Goal: Transaction & Acquisition: Purchase product/service

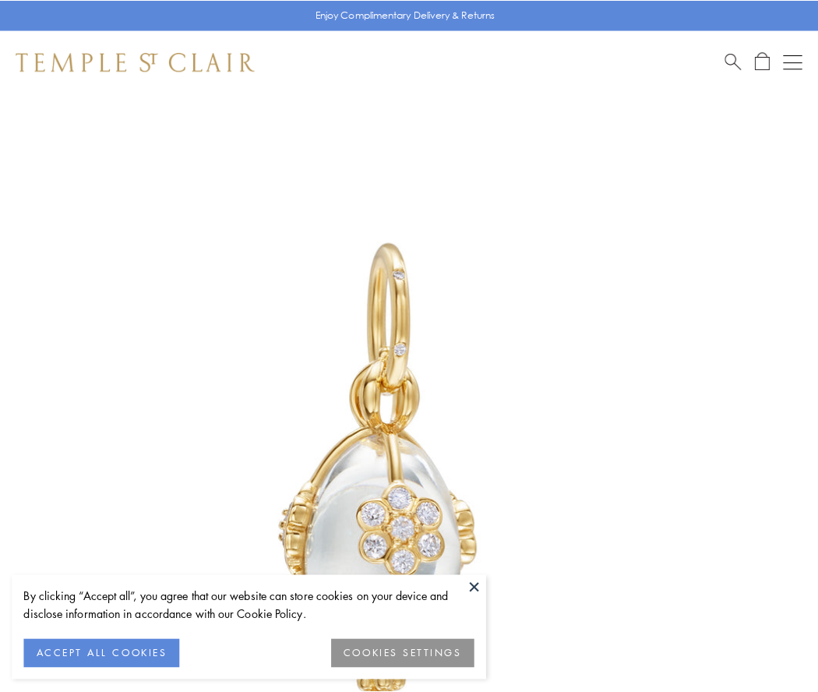
scroll to position [32, 0]
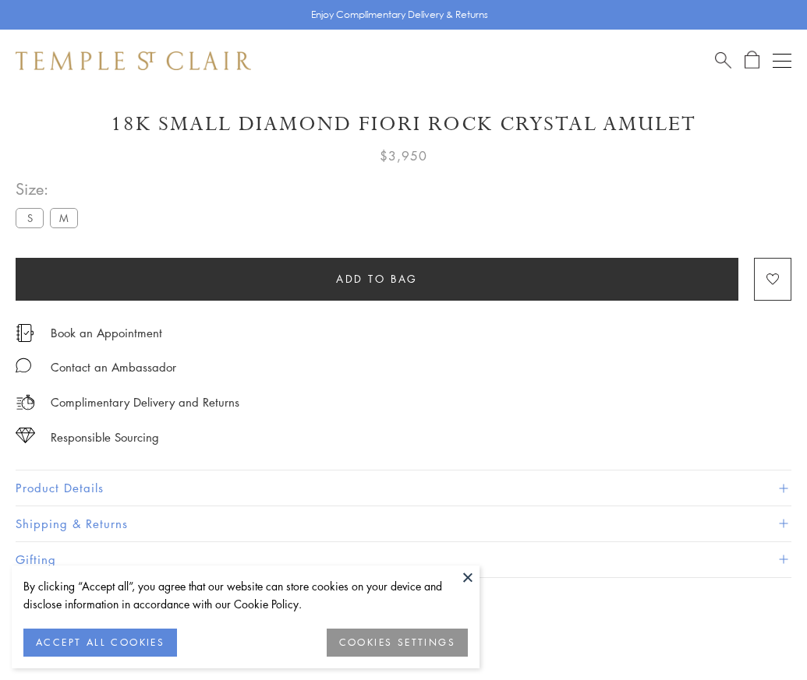
click at [376, 278] on span "Add to bag" at bounding box center [377, 278] width 82 height 17
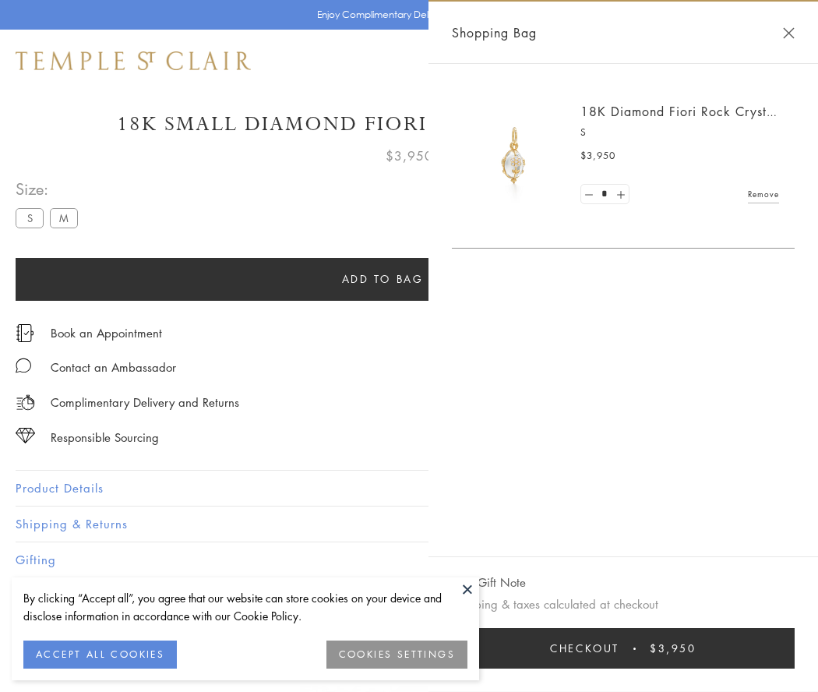
click at [627, 648] on button "Checkout $3,950" at bounding box center [623, 648] width 343 height 41
